Goal: Task Accomplishment & Management: Use online tool/utility

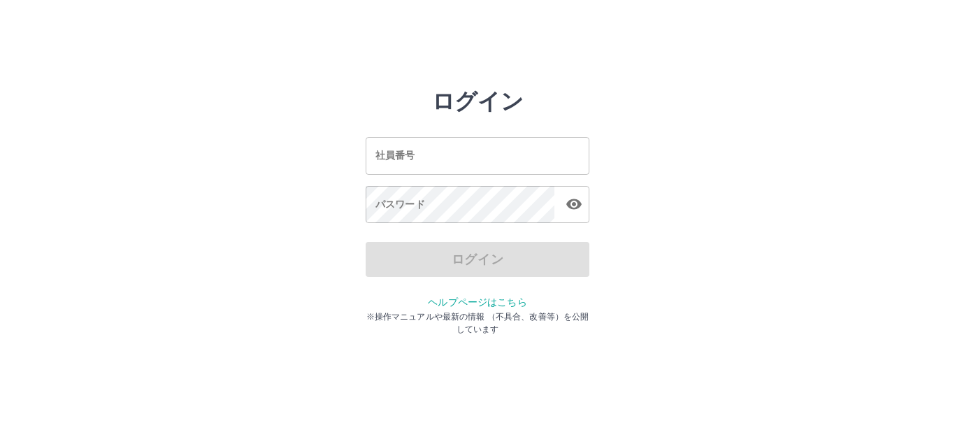
click at [476, 155] on input "社員番号" at bounding box center [477, 155] width 224 height 37
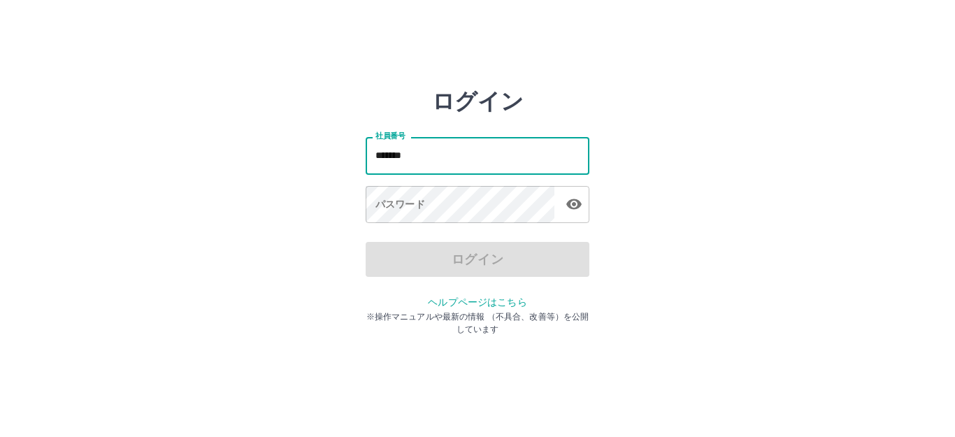
type input "*******"
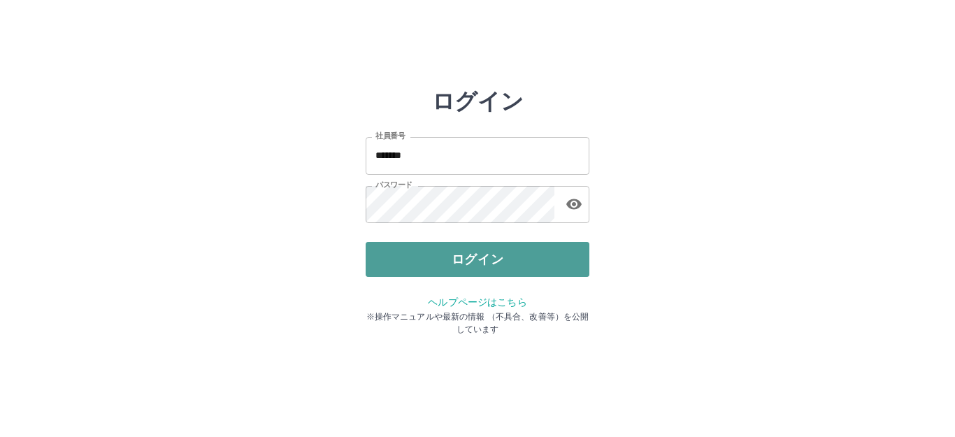
click at [442, 256] on button "ログイン" at bounding box center [477, 259] width 224 height 35
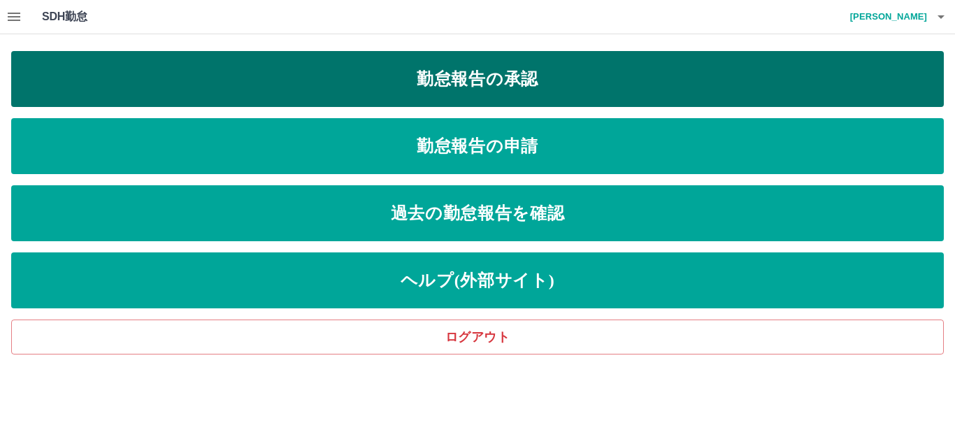
click at [479, 73] on link "勤怠報告の承認" at bounding box center [477, 79] width 932 height 56
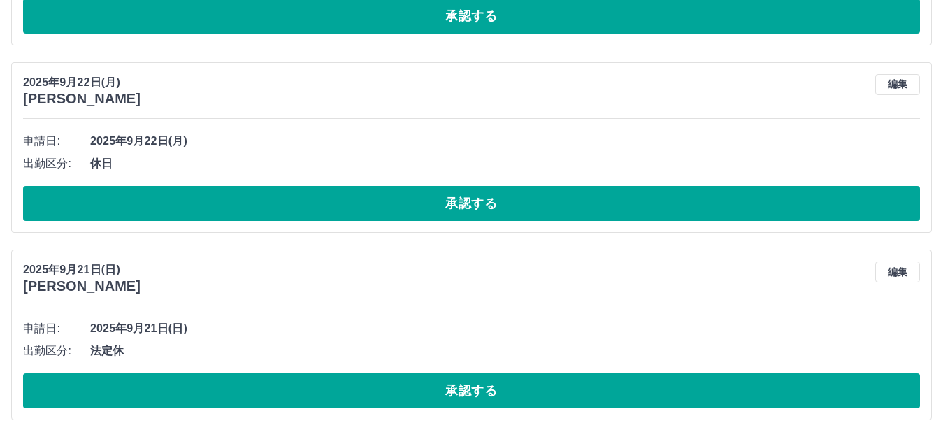
scroll to position [1833, 0]
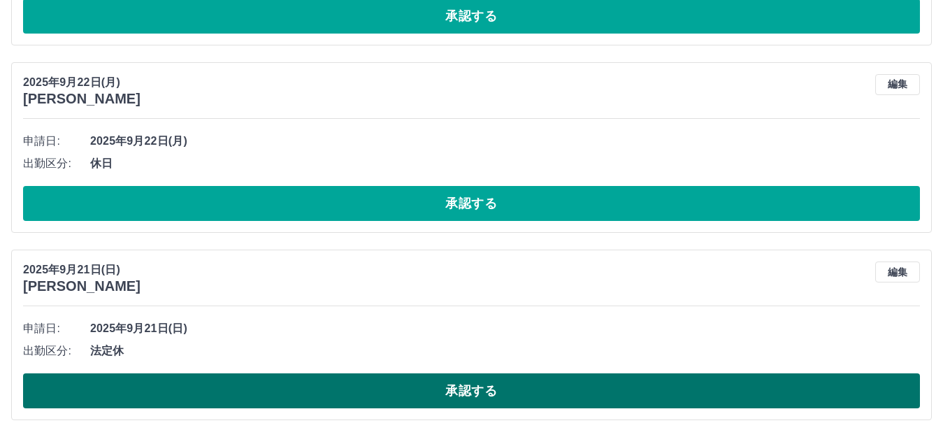
click at [420, 387] on button "承認する" at bounding box center [471, 390] width 897 height 35
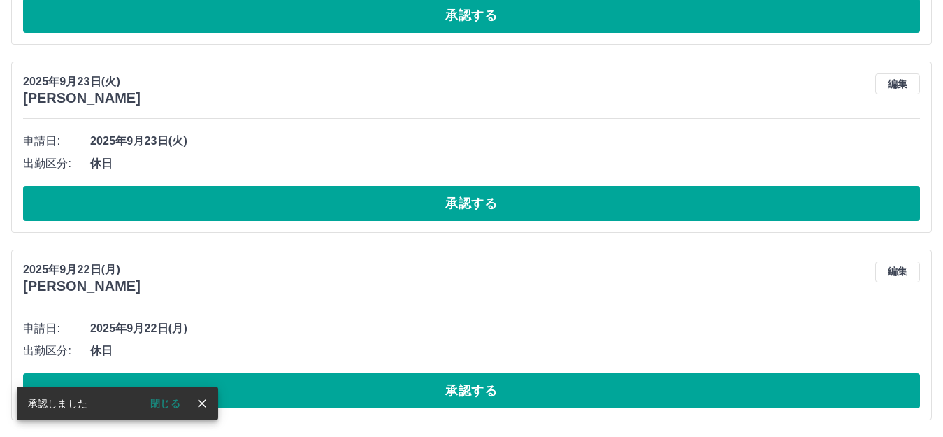
scroll to position [1646, 0]
click at [420, 387] on button "承認する" at bounding box center [471, 390] width 897 height 35
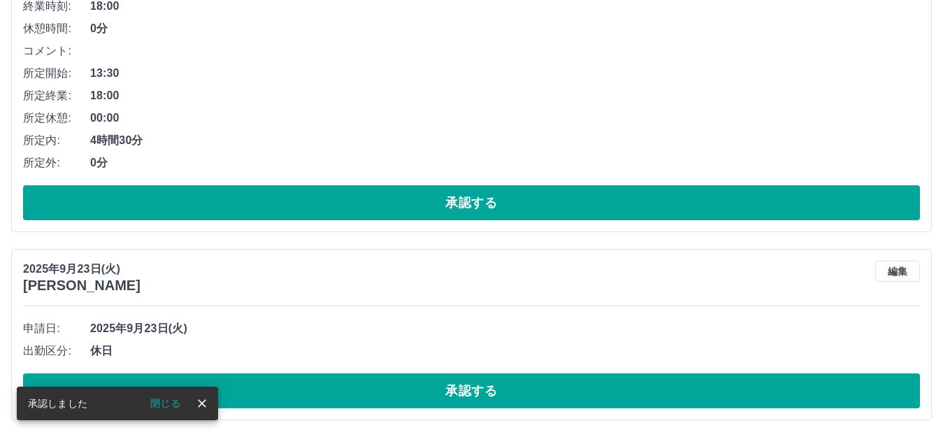
scroll to position [1458, 0]
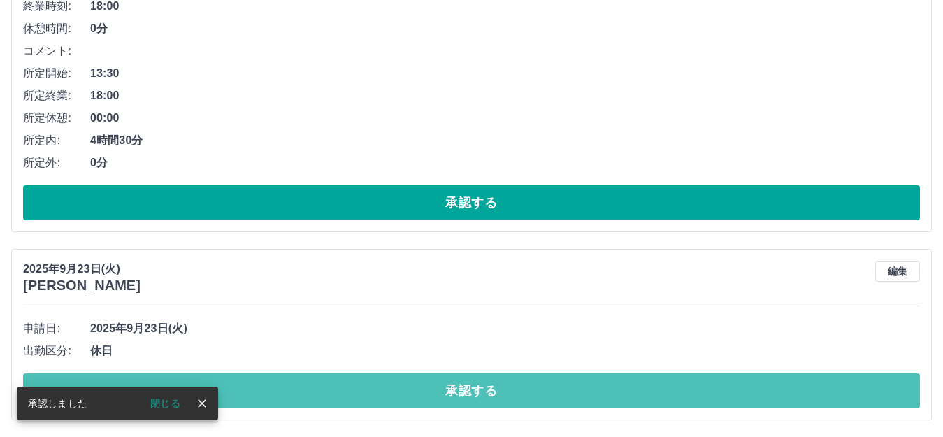
click at [420, 387] on button "承認する" at bounding box center [471, 390] width 897 height 35
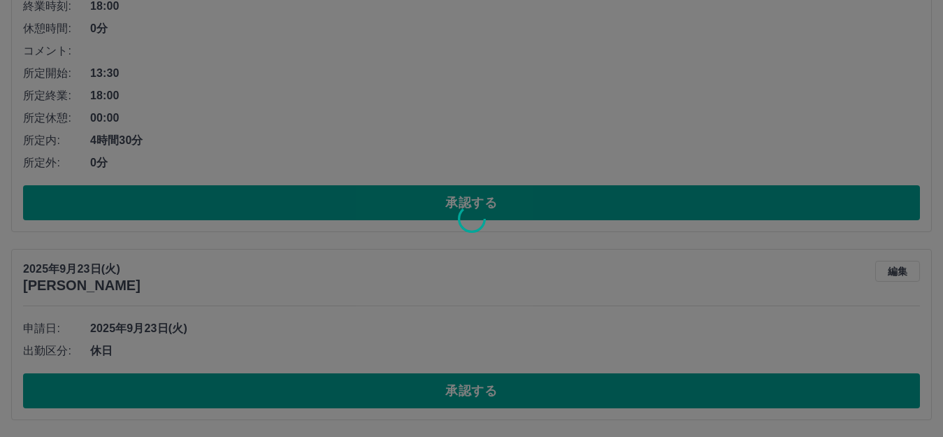
scroll to position [1270, 0]
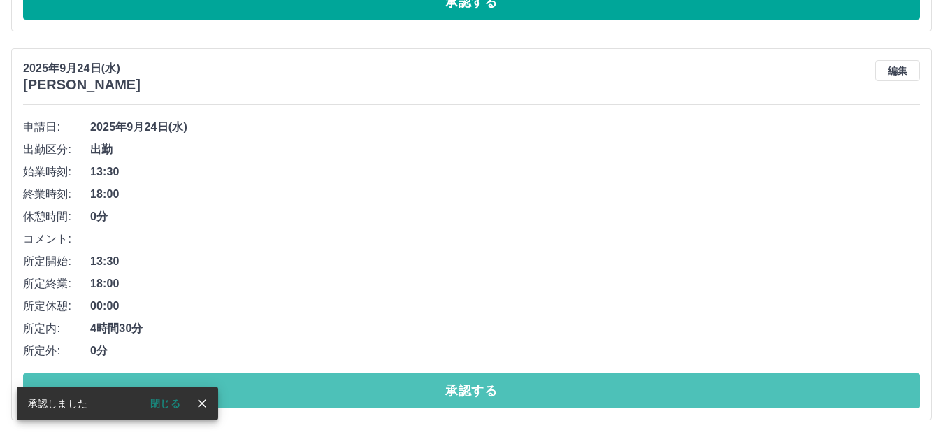
click at [420, 387] on button "承認する" at bounding box center [471, 390] width 897 height 35
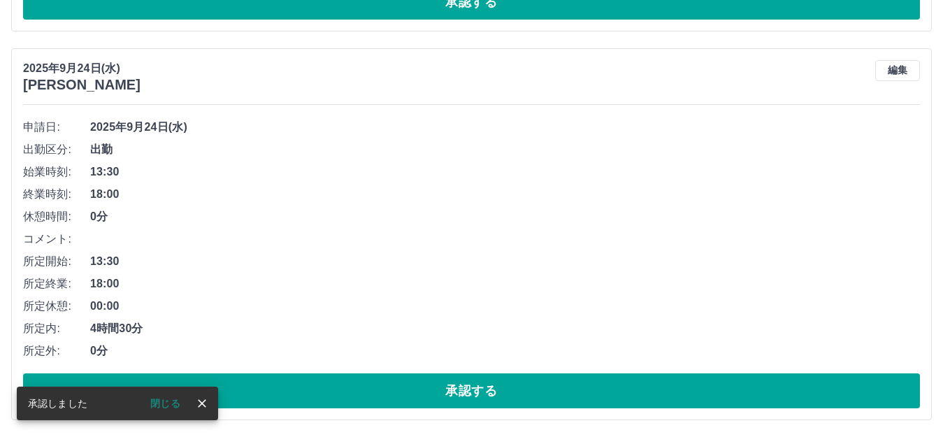
scroll to position [882, 0]
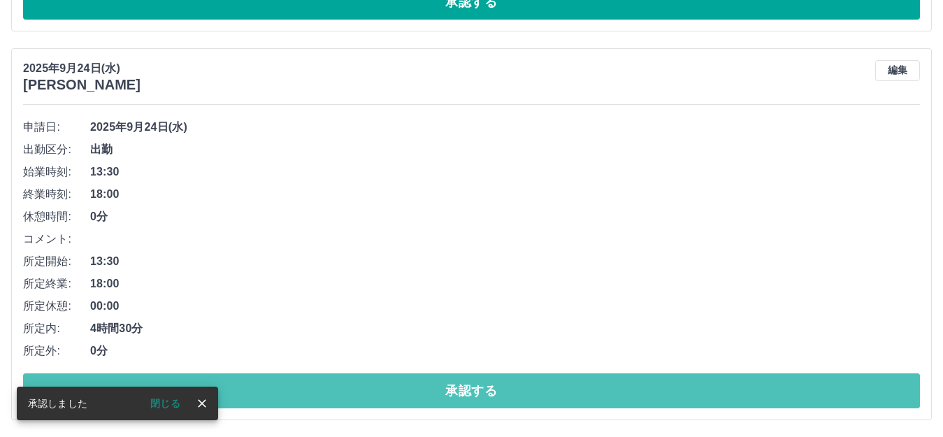
click at [420, 387] on button "承認する" at bounding box center [471, 390] width 897 height 35
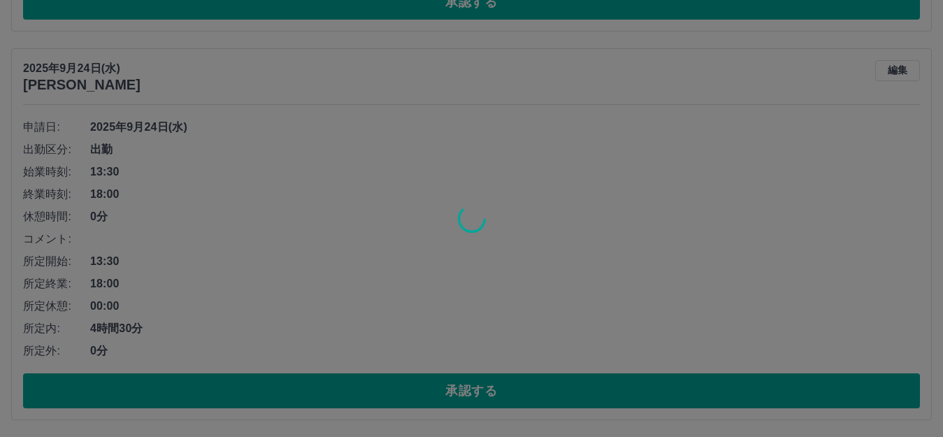
scroll to position [493, 0]
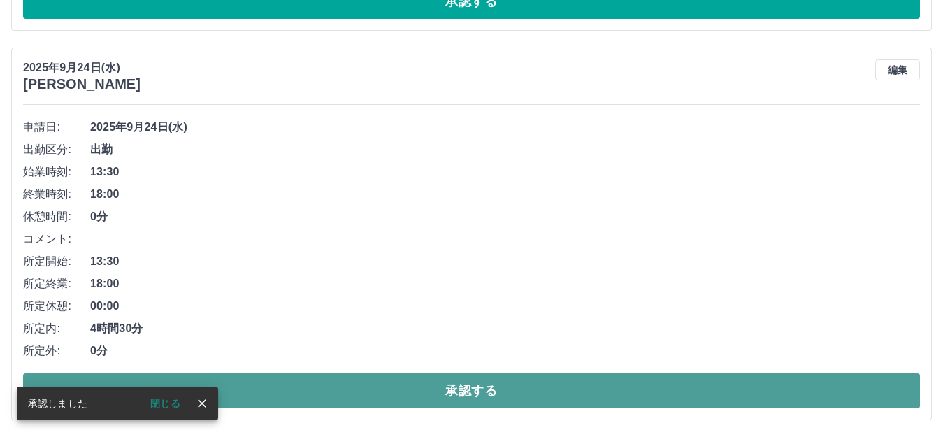
click at [414, 391] on button "承認する" at bounding box center [471, 390] width 897 height 35
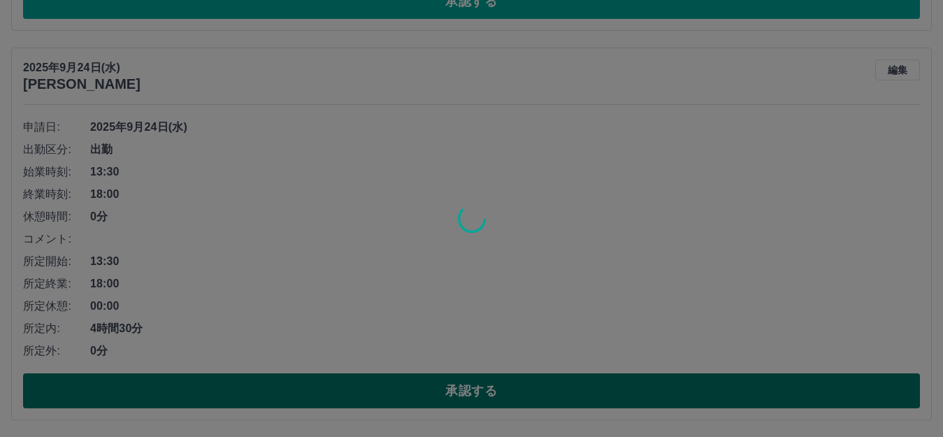
scroll to position [104, 0]
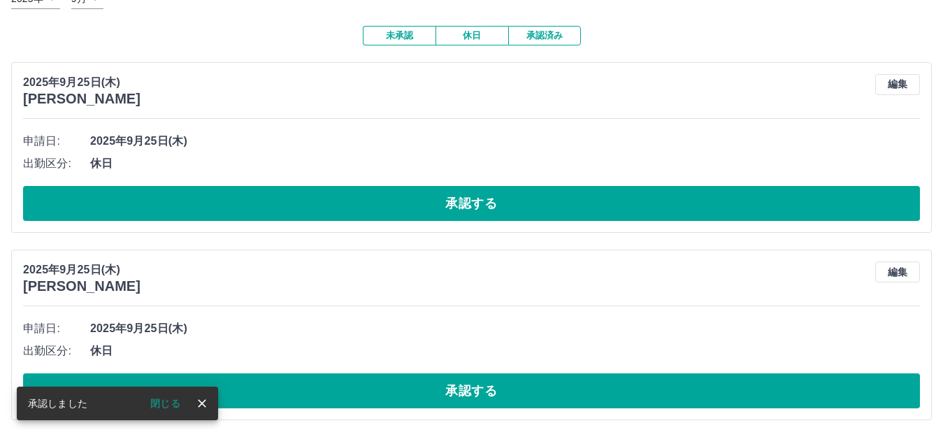
click at [414, 391] on button "承認する" at bounding box center [471, 390] width 897 height 35
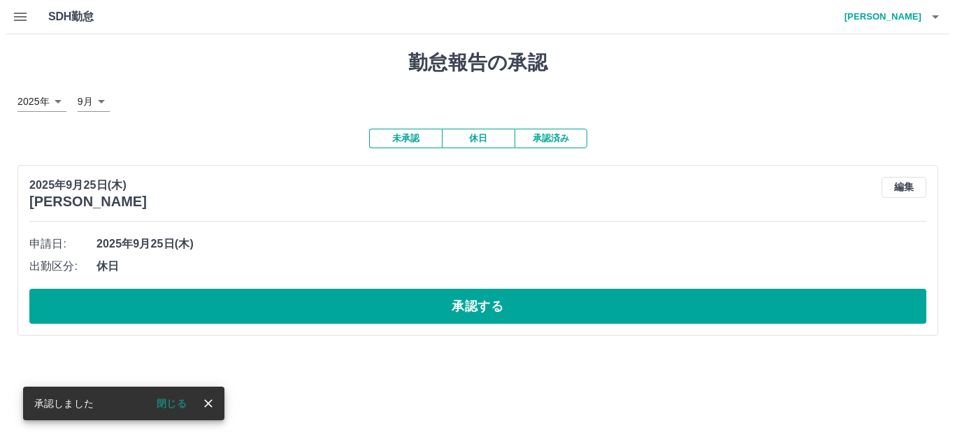
scroll to position [0, 0]
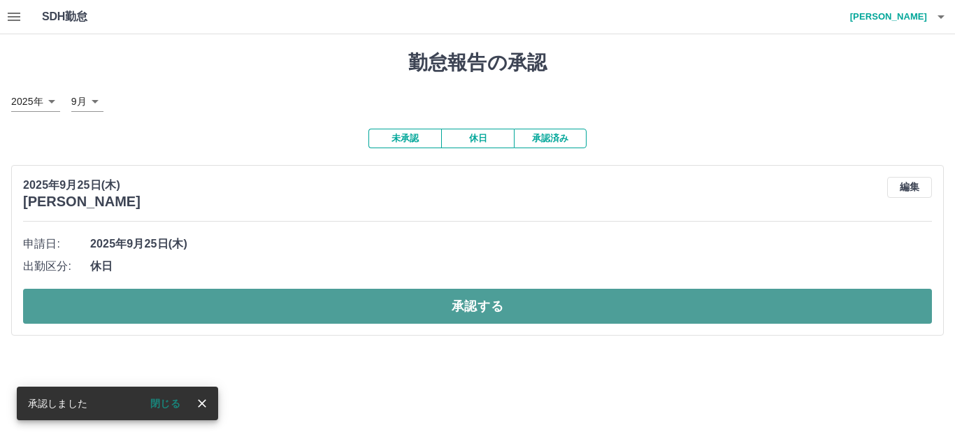
click at [381, 310] on button "承認する" at bounding box center [477, 306] width 908 height 35
